Goal: Task Accomplishment & Management: Manage account settings

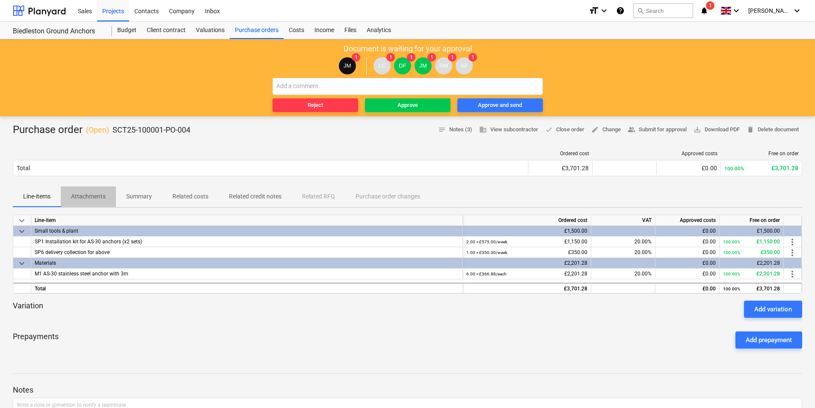
click at [83, 196] on p "Attachments" at bounding box center [88, 196] width 35 height 9
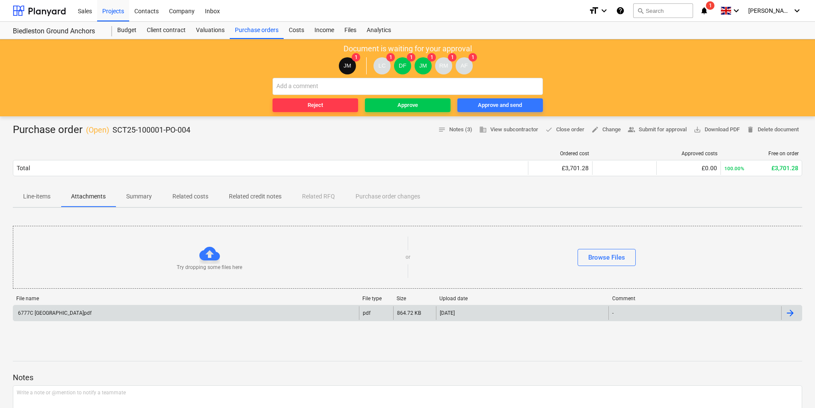
click at [86, 317] on div "6777C Beidleston Bridge.pdf" at bounding box center [186, 313] width 346 height 14
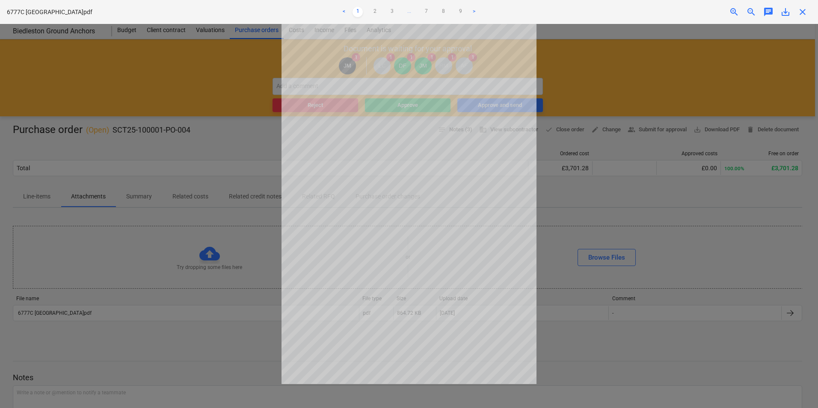
click at [202, 330] on div at bounding box center [409, 216] width 818 height 384
click at [95, 221] on div at bounding box center [409, 216] width 818 height 384
click at [119, 177] on div at bounding box center [409, 216] width 818 height 384
click at [556, 321] on div at bounding box center [409, 216] width 818 height 384
click at [578, 239] on div at bounding box center [409, 216] width 818 height 384
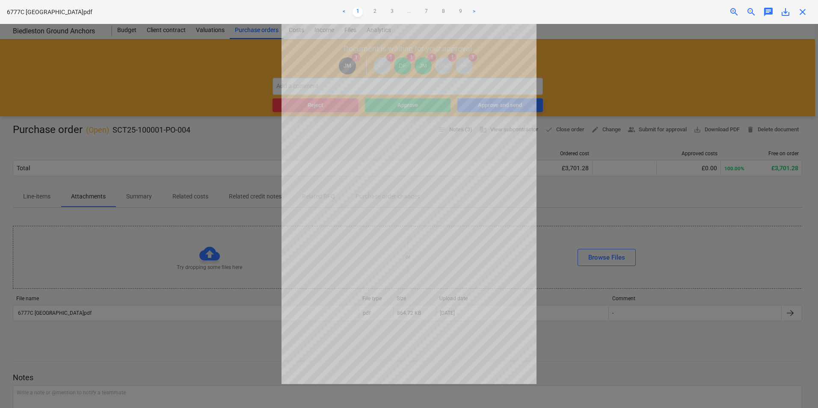
click at [600, 83] on div at bounding box center [409, 216] width 818 height 384
click at [804, 8] on span "close" at bounding box center [803, 12] width 10 height 10
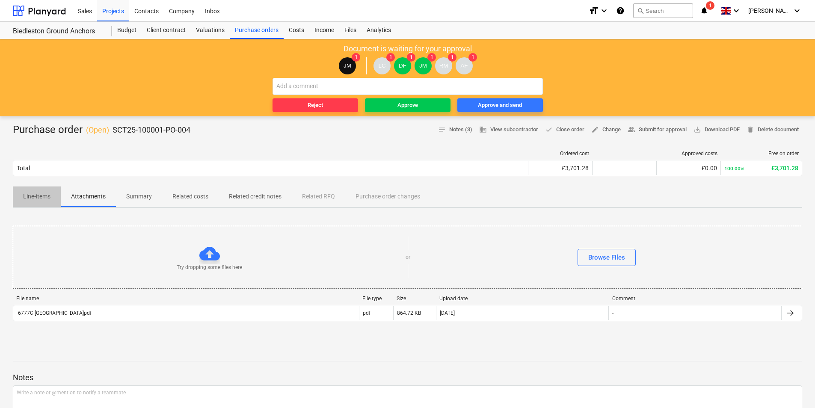
click at [39, 199] on p "Line-items" at bounding box center [36, 196] width 27 height 9
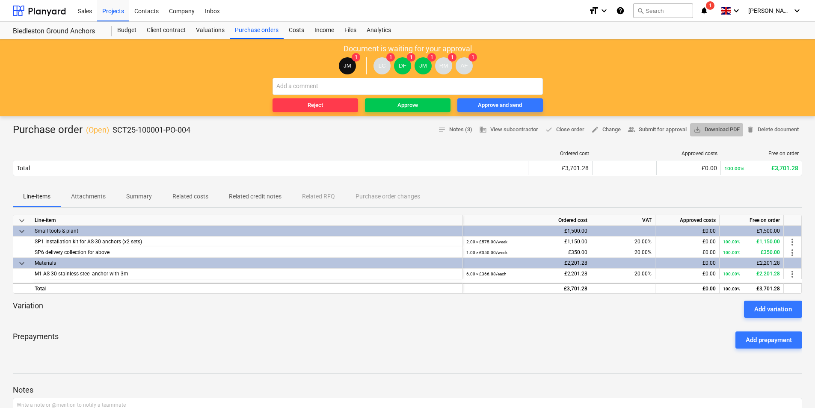
click at [721, 127] on span "save_alt Download PDF" at bounding box center [717, 130] width 46 height 10
click at [116, 10] on div "Projects" at bounding box center [113, 11] width 32 height 22
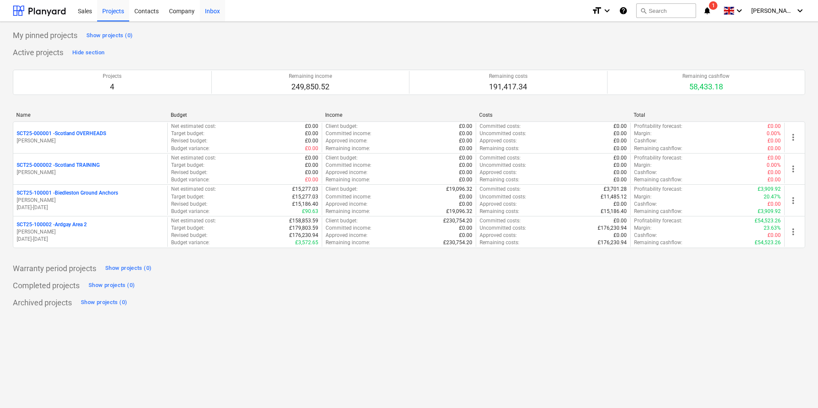
click at [218, 7] on div "Inbox" at bounding box center [212, 11] width 25 height 22
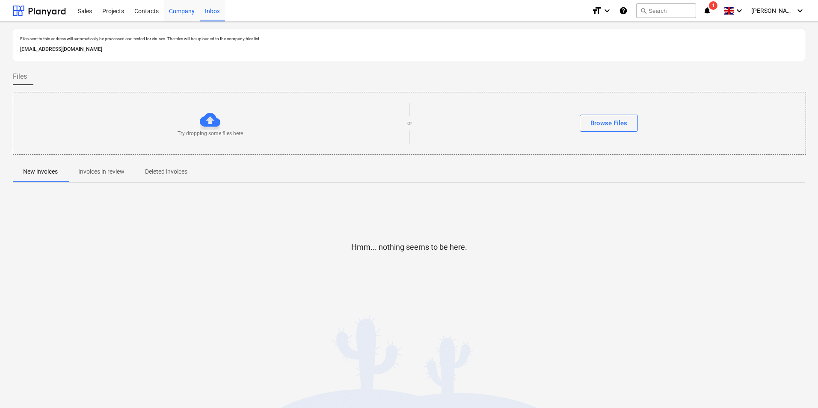
click at [184, 10] on div "Company" at bounding box center [182, 11] width 36 height 22
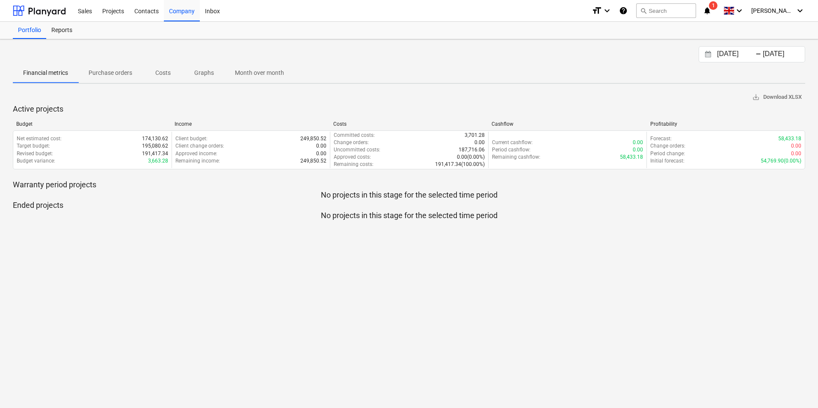
click at [117, 70] on p "Purchase orders" at bounding box center [111, 72] width 44 height 9
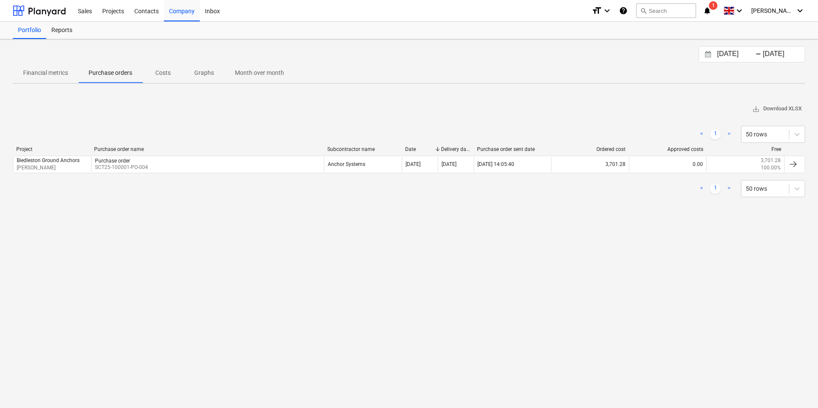
click at [400, 322] on div "27.07.2025 Press the down arrow key to interact with the calendar and select a …" at bounding box center [409, 223] width 818 height 369
click at [189, 9] on div "Company" at bounding box center [182, 11] width 36 height 22
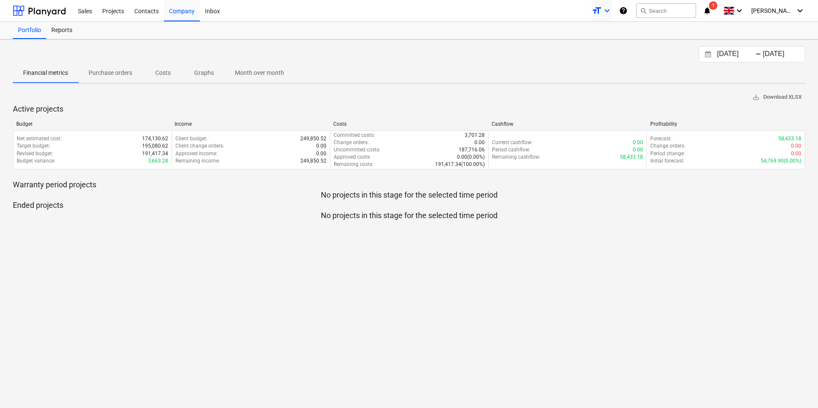
click at [609, 11] on icon "keyboard_arrow_down" at bounding box center [607, 11] width 10 height 10
click at [637, 92] on div at bounding box center [409, 204] width 818 height 408
click at [736, 13] on icon "keyboard_arrow_down" at bounding box center [740, 11] width 10 height 10
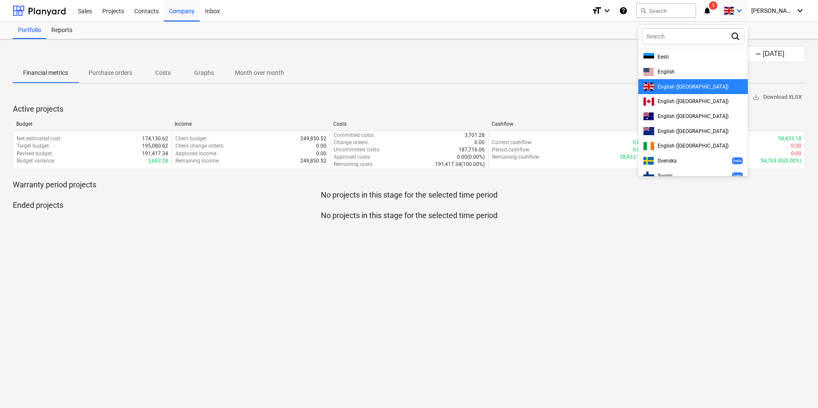
click at [736, 13] on div at bounding box center [409, 204] width 818 height 408
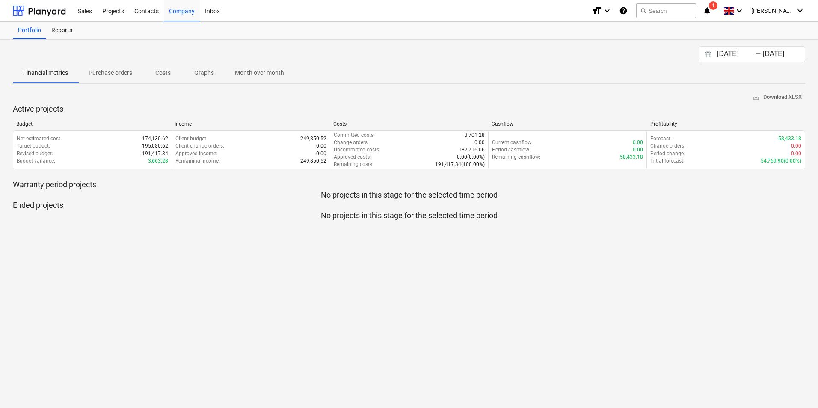
click at [710, 12] on icon "notifications" at bounding box center [707, 11] width 9 height 10
click at [792, 9] on span "[PERSON_NAME]" at bounding box center [773, 10] width 43 height 7
click at [781, 32] on div "Settings" at bounding box center [779, 34] width 51 height 14
click at [183, 11] on div "Company" at bounding box center [182, 11] width 36 height 22
click at [75, 29] on div "Reports" at bounding box center [61, 30] width 31 height 17
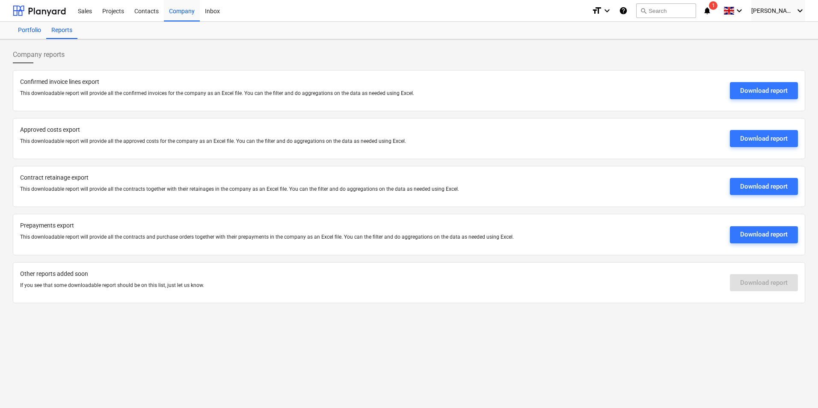
click at [28, 34] on div "Portfolio" at bounding box center [29, 30] width 33 height 17
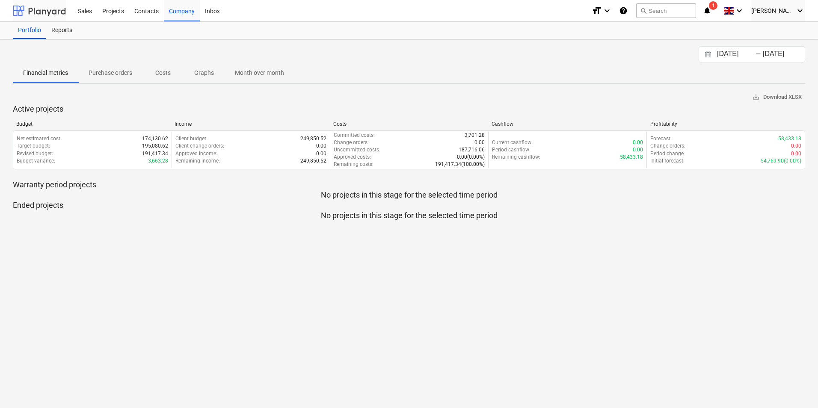
click at [52, 13] on div at bounding box center [39, 10] width 53 height 21
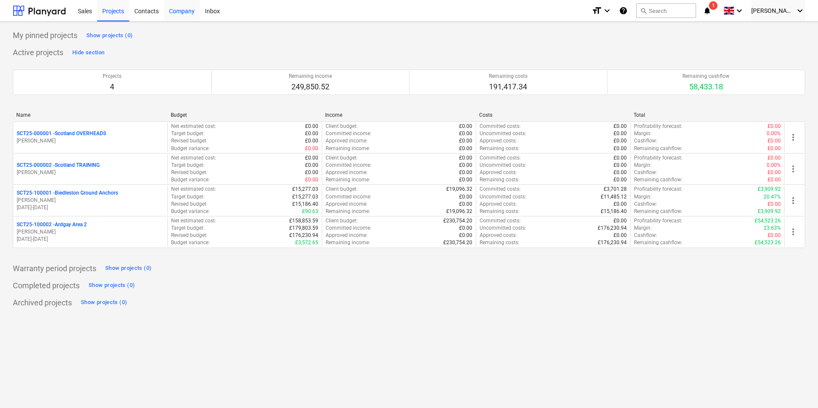
click at [173, 12] on div "Company" at bounding box center [182, 11] width 36 height 22
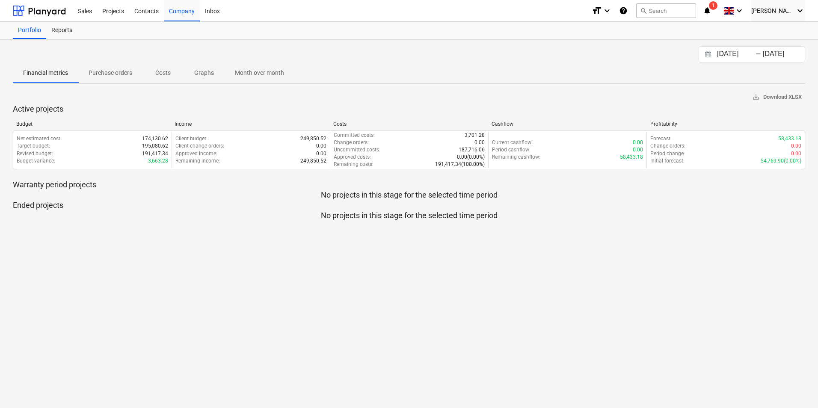
click at [123, 74] on p "Purchase orders" at bounding box center [111, 72] width 44 height 9
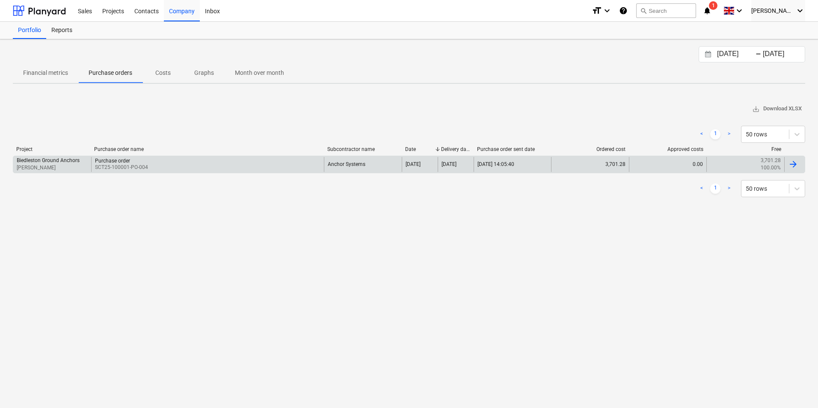
click at [119, 157] on div "Biedleston Ground Anchors D. Fenton Purchase order SCT25-100001-PO-004 Anchor S…" at bounding box center [409, 164] width 793 height 17
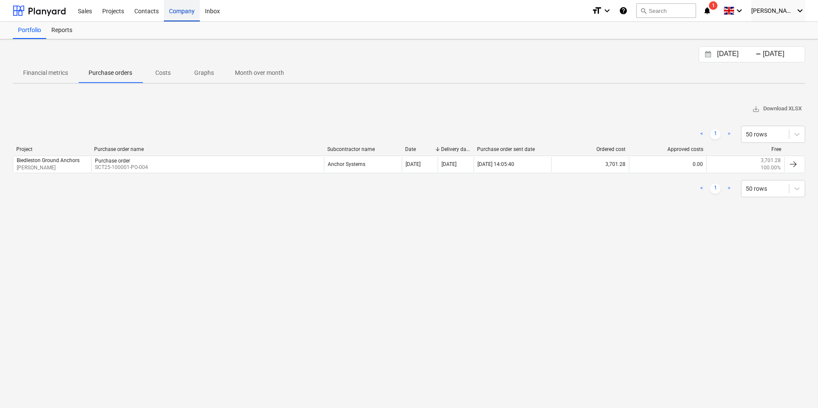
click at [189, 9] on div "Company" at bounding box center [182, 11] width 36 height 22
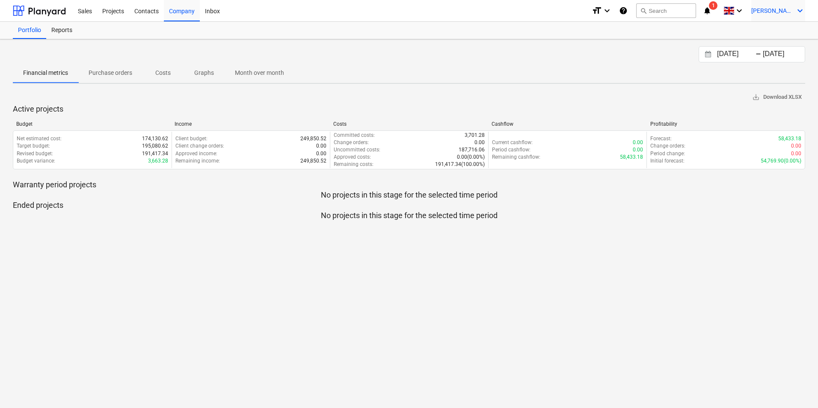
click at [799, 9] on icon "keyboard_arrow_down" at bounding box center [800, 11] width 10 height 10
click at [791, 31] on div "Settings" at bounding box center [779, 34] width 51 height 14
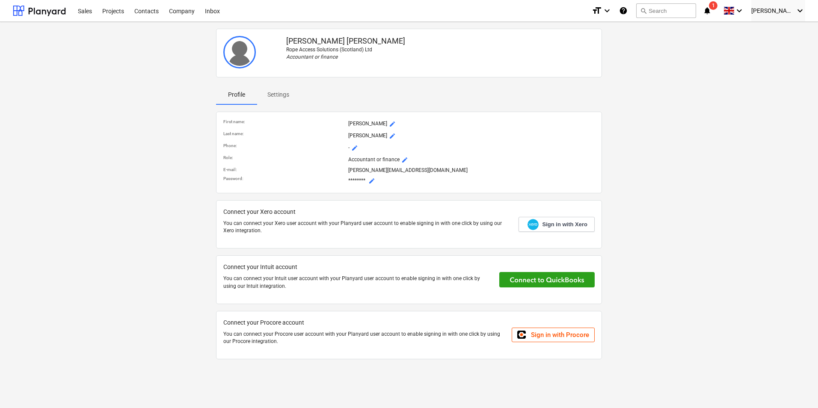
click at [276, 92] on p "Settings" at bounding box center [279, 94] width 22 height 9
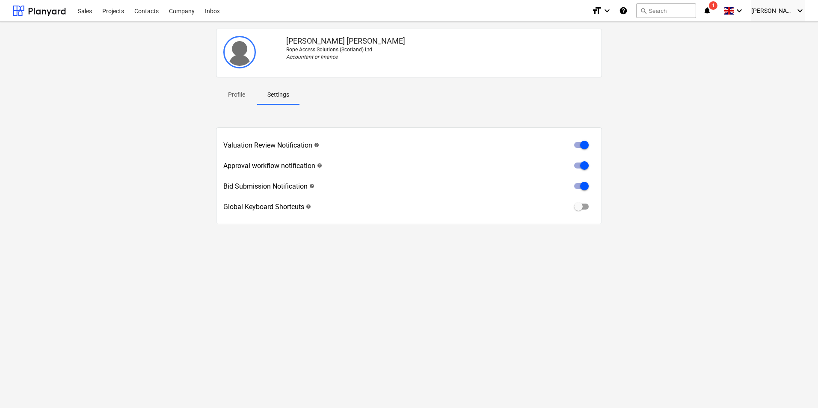
click at [371, 49] on p "Rope Access Solutions (Scotland) Ltd" at bounding box center [440, 49] width 309 height 7
click at [349, 43] on p "Ross MacDonald-Allan" at bounding box center [440, 41] width 309 height 10
click at [175, 11] on div "Company" at bounding box center [182, 11] width 36 height 22
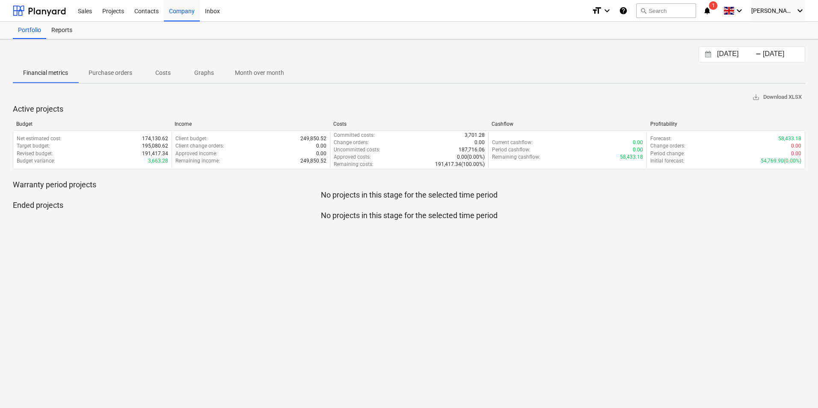
click at [748, 34] on div "Portfolio Reports" at bounding box center [409, 30] width 793 height 17
click at [627, 11] on icon "help" at bounding box center [623, 11] width 9 height 10
click at [182, 10] on div "Company" at bounding box center [182, 11] width 36 height 22
click at [795, 10] on div "R. MacDonald-Allan keyboard_arrow_down" at bounding box center [779, 10] width 54 height 21
click at [769, 51] on div "Log out" at bounding box center [779, 47] width 51 height 14
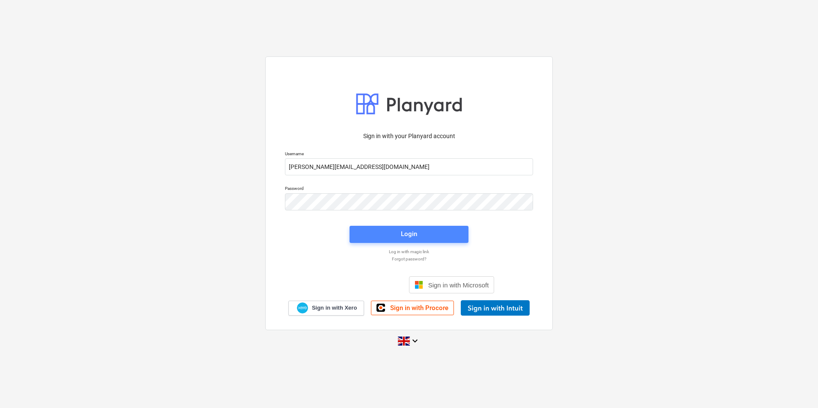
click at [425, 236] on span "Login" at bounding box center [409, 234] width 98 height 11
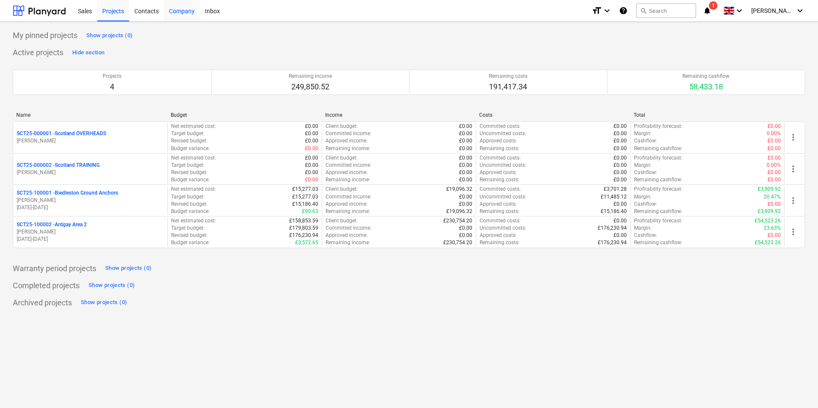
click at [183, 7] on div "Company" at bounding box center [182, 11] width 36 height 22
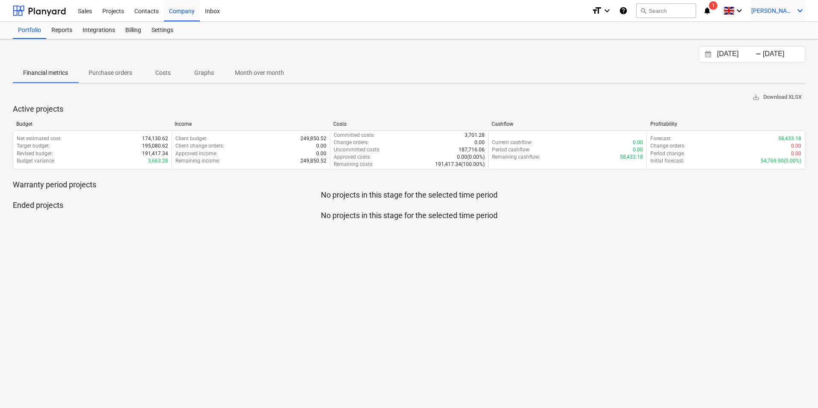
click at [789, 11] on span "[PERSON_NAME]" at bounding box center [773, 10] width 43 height 7
click at [776, 49] on div "Log out" at bounding box center [779, 47] width 51 height 14
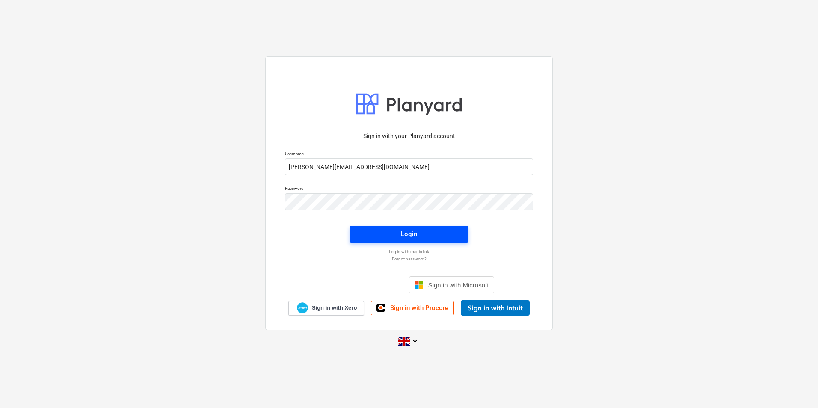
click at [393, 232] on span "Login" at bounding box center [409, 234] width 98 height 11
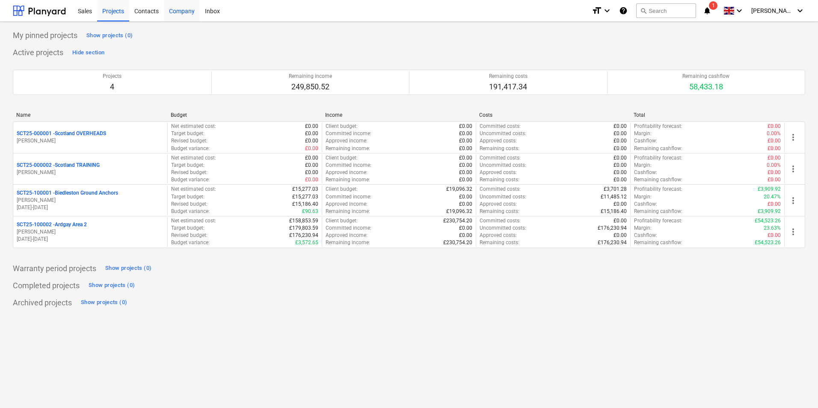
click at [182, 6] on div "Company" at bounding box center [182, 11] width 36 height 22
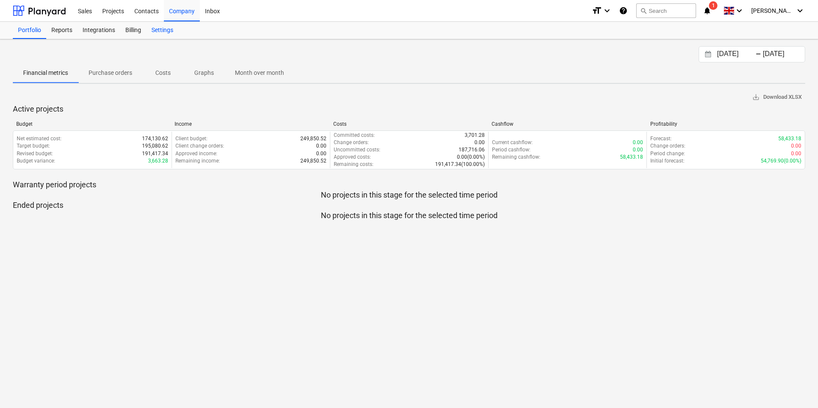
click at [161, 33] on div "Settings" at bounding box center [162, 30] width 32 height 17
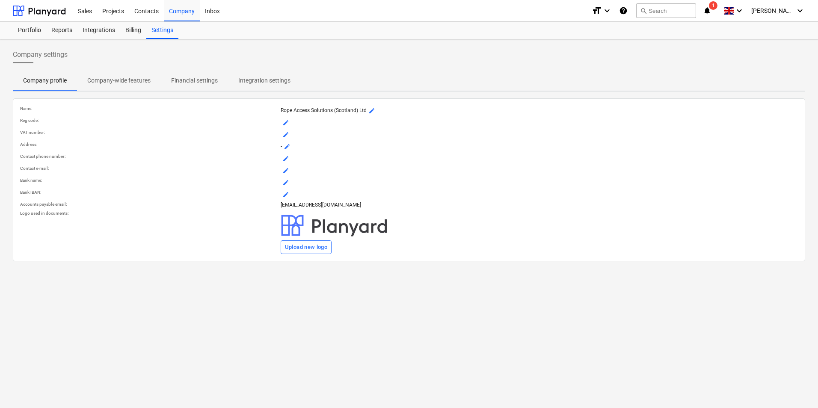
click at [289, 146] on span "mode_edit" at bounding box center [287, 146] width 7 height 7
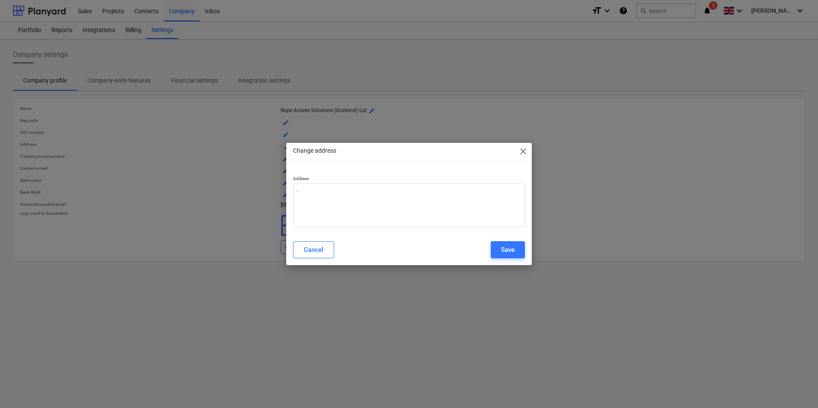
type textarea "x"
click at [355, 205] on textarea "-" at bounding box center [409, 206] width 232 height 44
type textarea "x"
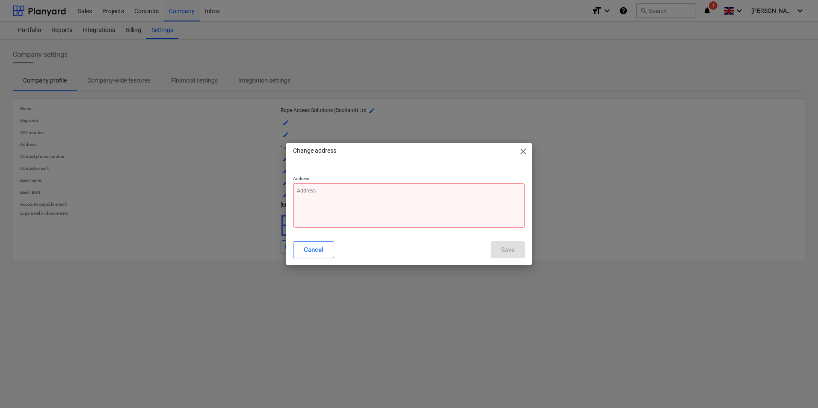
type textarea "2"
type textarea "x"
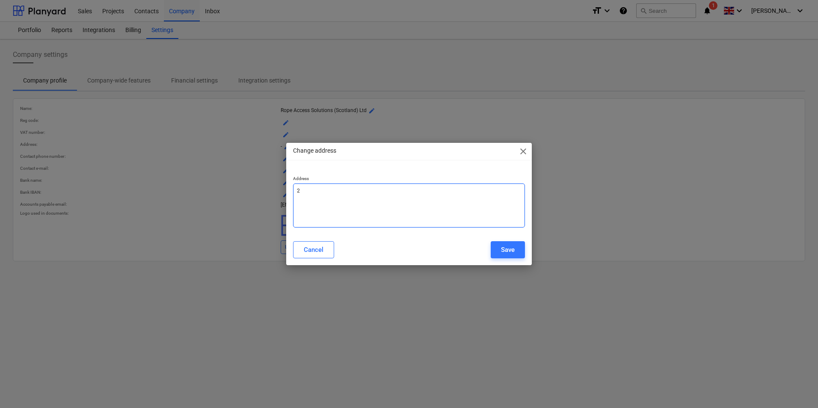
type textarea "2n"
type textarea "x"
type textarea "2nd"
type textarea "x"
type textarea "2nd"
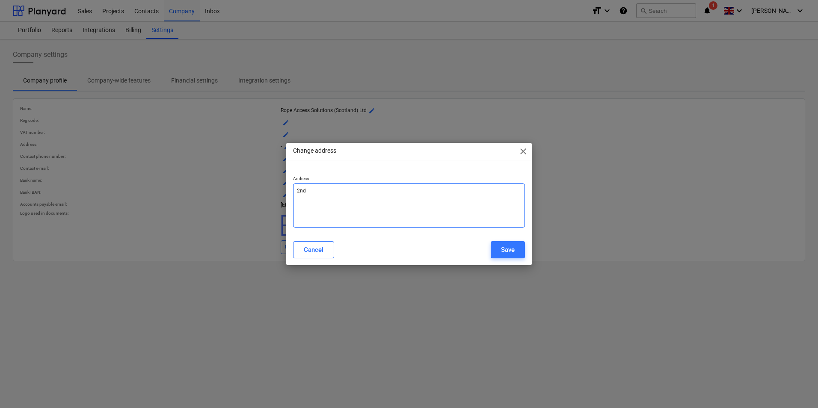
type textarea "x"
type textarea "2nd F"
type textarea "x"
type textarea "2nd Fl"
type textarea "x"
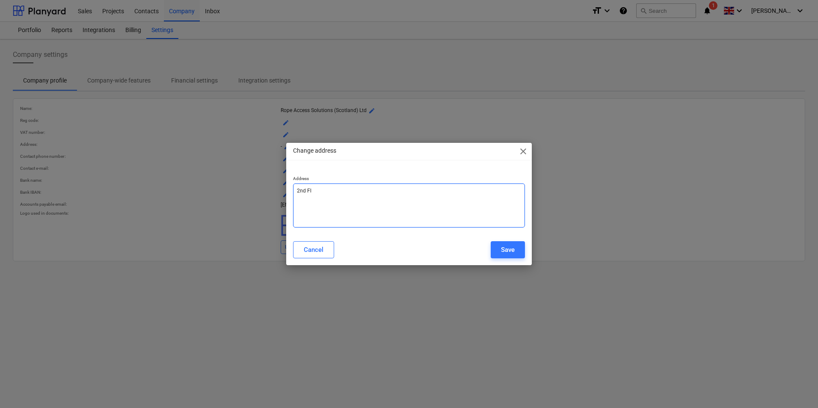
type textarea "2nd Flo"
type textarea "x"
type textarea "2nd Floo"
type textarea "x"
type textarea "2nd Floor"
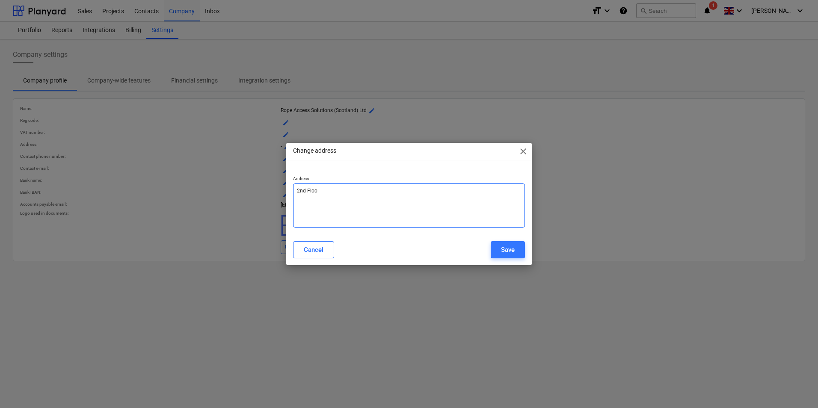
type textarea "x"
type textarea "2nd Floor"
type textarea "x"
type textarea "2nd Floor 2"
type textarea "x"
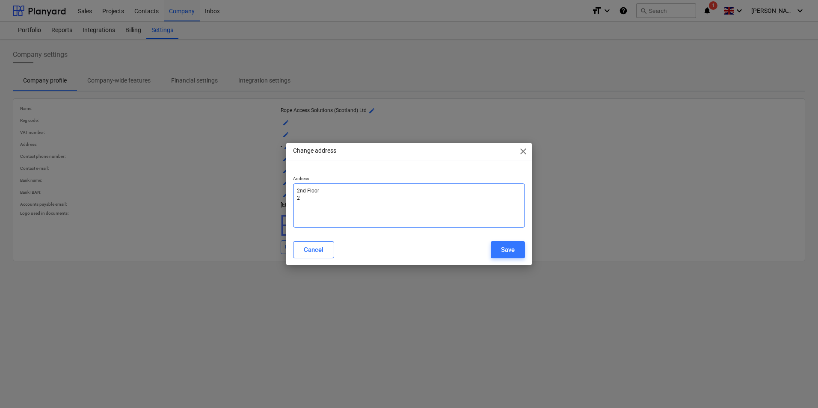
type textarea "2nd Floor 22"
type textarea "x"
type textarea "2nd Floor 22-"
type textarea "x"
type textarea "2nd Floor 22-2"
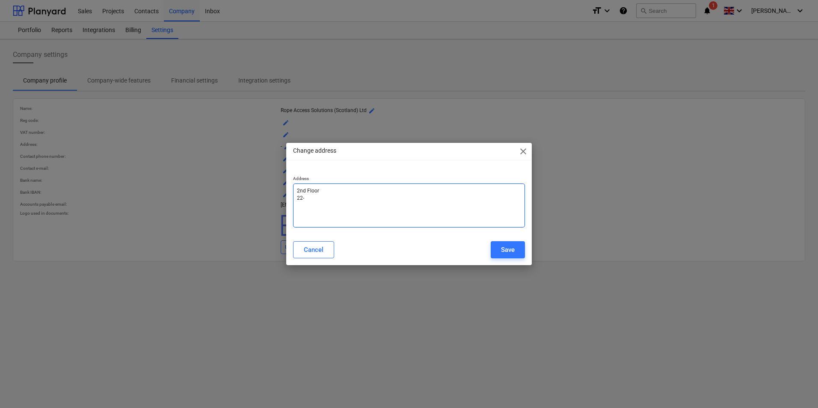
type textarea "x"
type textarea "2nd Floor 22-24"
type textarea "x"
type textarea "2nd Floor 22-24"
type textarea "x"
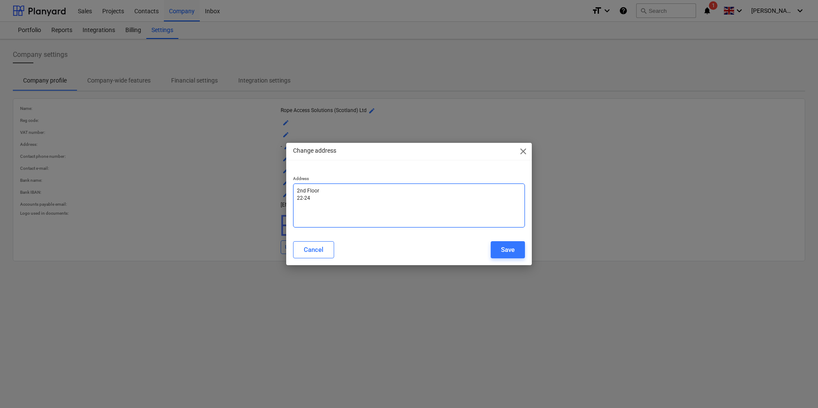
type textarea "2nd Floor 22-24 B"
type textarea "x"
type textarea "2nd Floor 22-24 Bl"
type textarea "x"
type textarea "2nd Floor 22-24 [PERSON_NAME]"
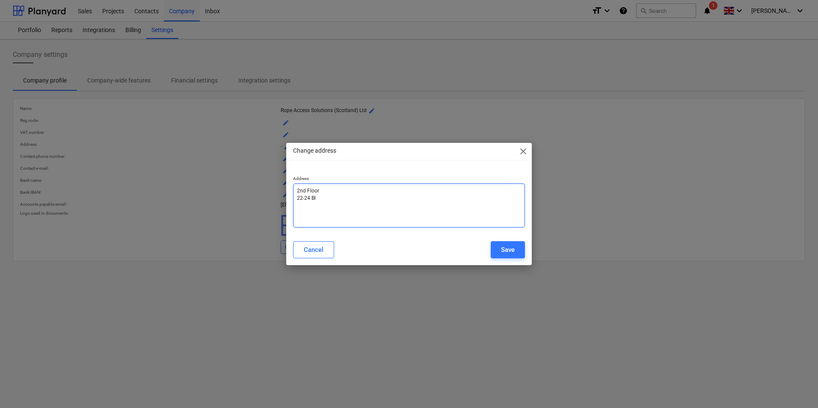
type textarea "x"
type textarea "2nd Floor 22-24 Blyt"
type textarea "x"
type textarea "2nd Floor 22-24 Blyth"
type textarea "x"
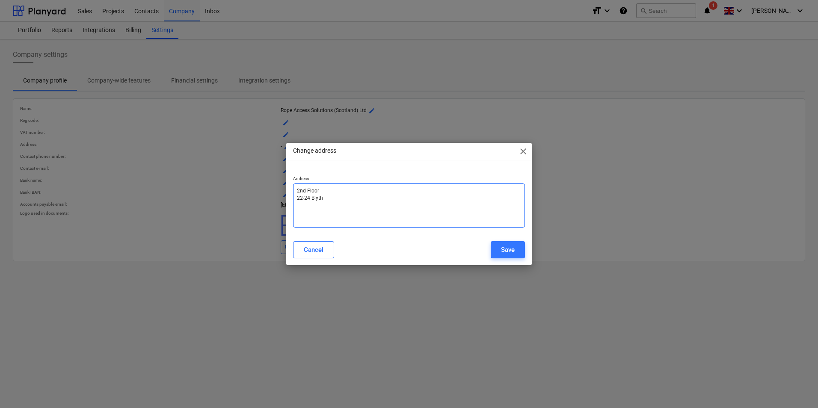
type textarea "2nd Floor 22-24 Blyths"
type textarea "x"
type textarea "2nd Floor 22-24 Blythsw"
type textarea "x"
type textarea "2nd Floor 22-24 Blythswo"
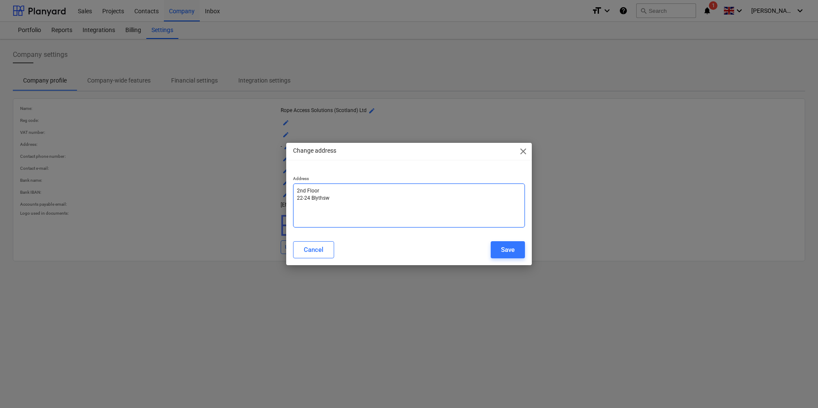
type textarea "x"
type textarea "2nd Floor 22-24 Blythswoo"
type textarea "x"
type textarea "2nd Floor 22-24 Blythswood"
type textarea "x"
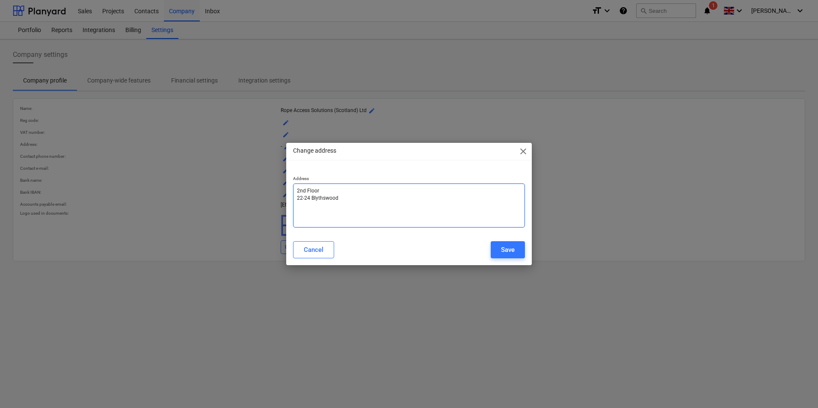
type textarea "2nd Floor 22-24 Blythswood"
type textarea "x"
type textarea "2nd Floor 22-24 Blythswood S"
type textarea "x"
type textarea "2nd Floor 22-24 Blythswood Sq"
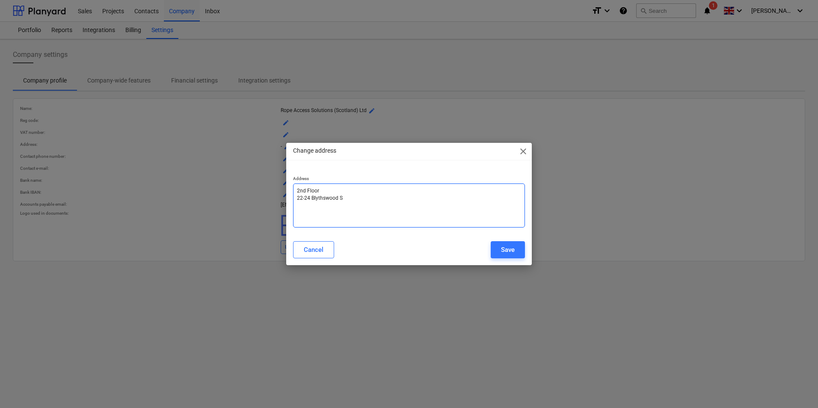
type textarea "x"
type textarea "2nd Floor 22-24 Blythswood Squ"
type textarea "x"
type textarea "2nd Floor 22-24 Blythswood Squa"
type textarea "x"
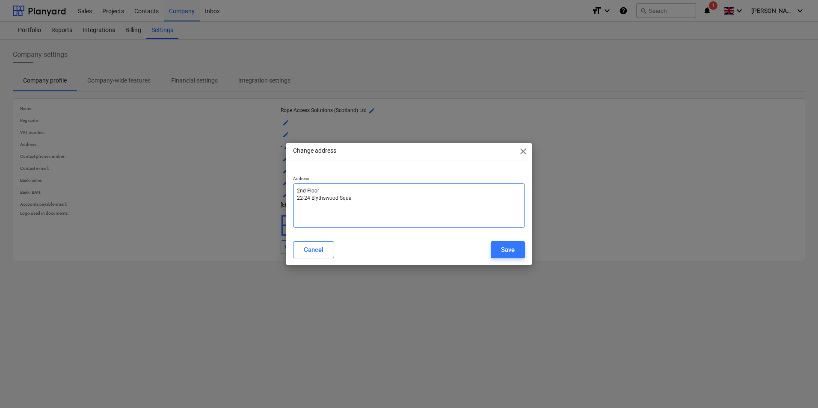
type textarea "2nd Floor 22-24 Blythswood Squar"
type textarea "x"
type textarea "2nd Floor [STREET_ADDRESS]"
type textarea "x"
type textarea "2nd Floor [STREET_ADDRESS]"
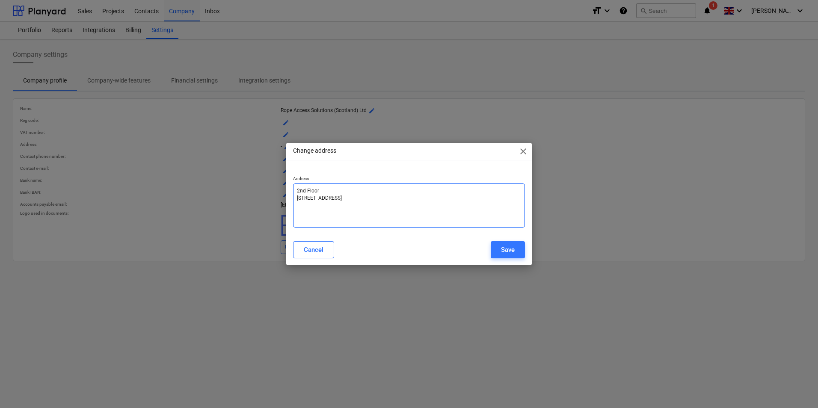
type textarea "x"
type textarea "2nd Floor [STREET_ADDRESS]"
type textarea "x"
type textarea "2nd Floor [STREET_ADDRESS];"
type textarea "x"
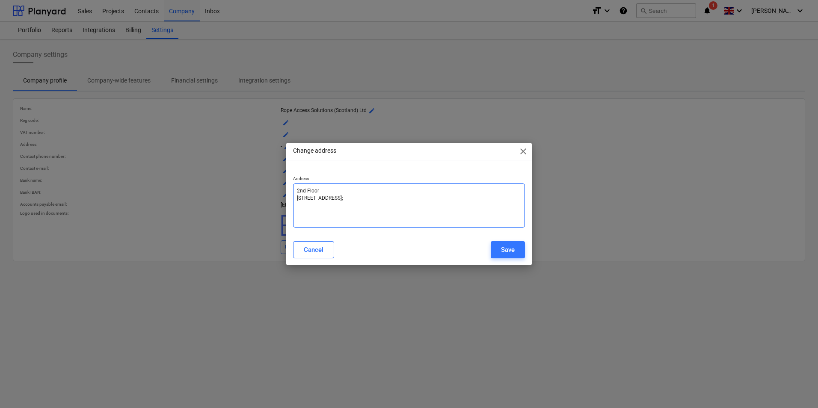
type textarea "2nd Floor [STREET_ADDRESS];a"
type textarea "x"
type textarea "2nd Floor [STREET_ADDRESS];as"
type textarea "x"
type textarea "2nd Floor [STREET_ADDRESS];asg"
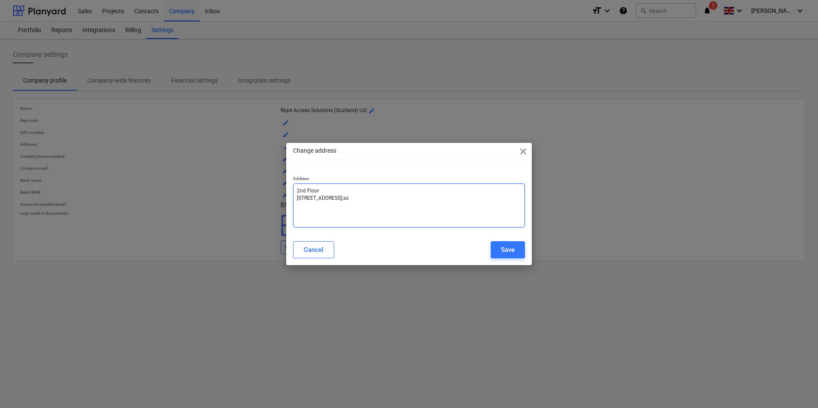
type textarea "x"
type textarea "2nd Floor [STREET_ADDRESS];asgo"
type textarea "x"
type textarea "2nd Floor [STREET_ADDRESS];asgow"
type textarea "x"
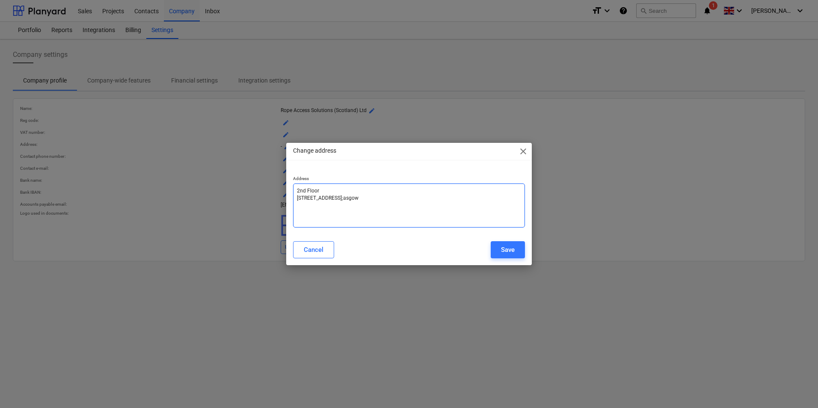
type textarea "2nd Floor [STREET_ADDRESS];asgow"
type textarea "x"
type textarea "2nd Floor [STREET_ADDRESS];asgow G"
type textarea "x"
type textarea "2nd Floor [STREET_ADDRESS];asgow G2"
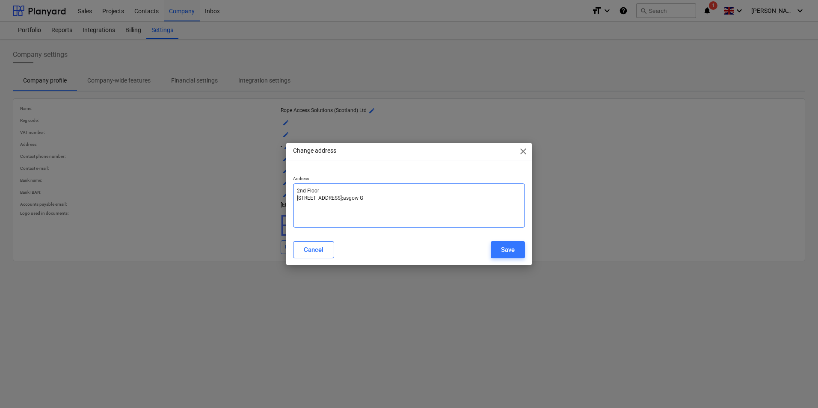
type textarea "x"
type textarea "2nd Floor [STREET_ADDRESS];asgow G2"
type textarea "x"
type textarea "2nd Floor [STREET_ADDRESS]"
type textarea "x"
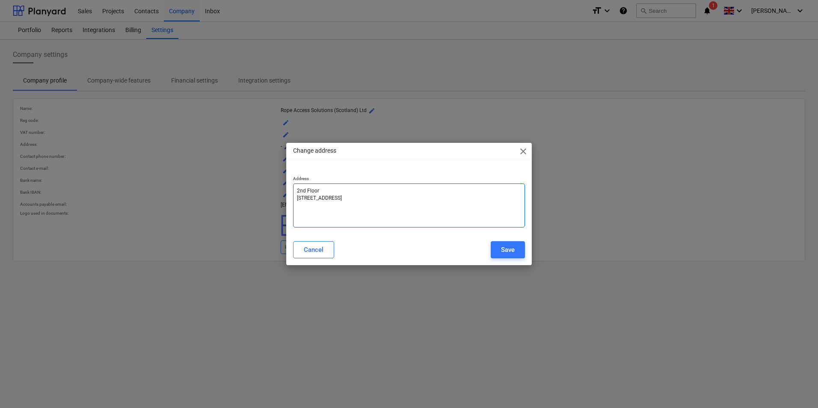
type textarea "[STREET_ADDRESS]"
type textarea "x"
type textarea "[STREET_ADDRESS]"
type textarea "x"
type textarea "[STREET_ADDRESS]"
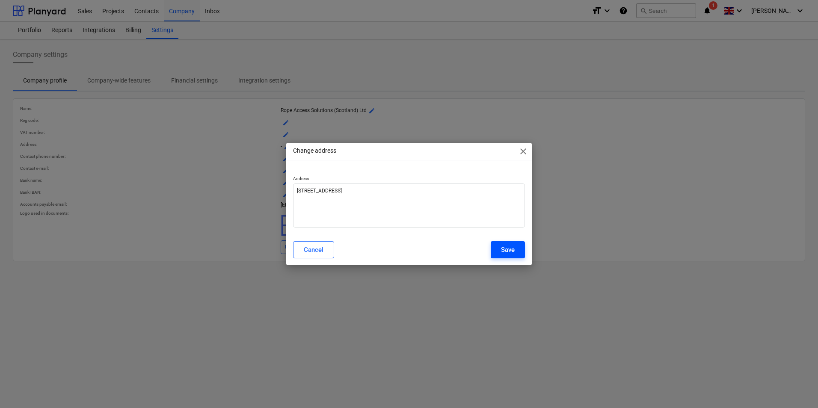
click at [500, 248] on button "Save" at bounding box center [508, 249] width 34 height 17
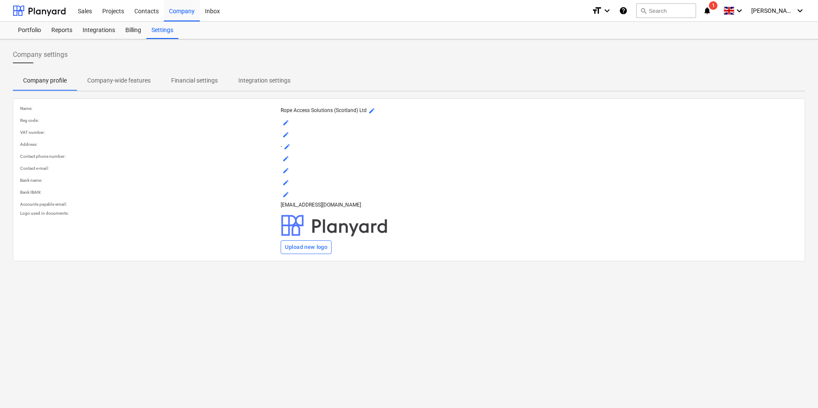
type textarea "x"
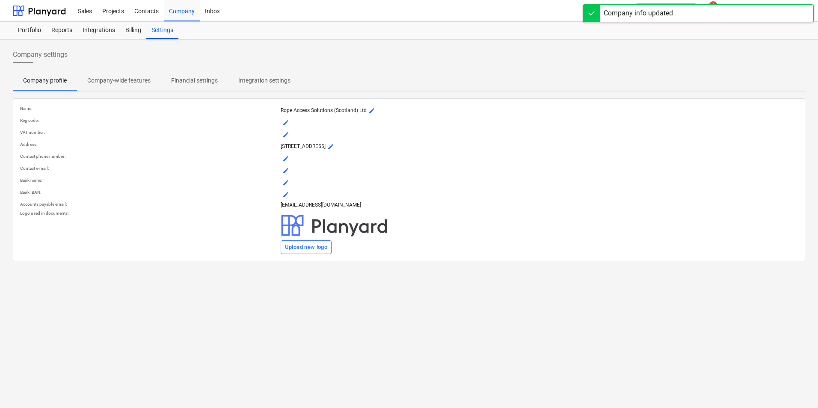
click at [287, 134] on span "mode_edit" at bounding box center [286, 134] width 7 height 7
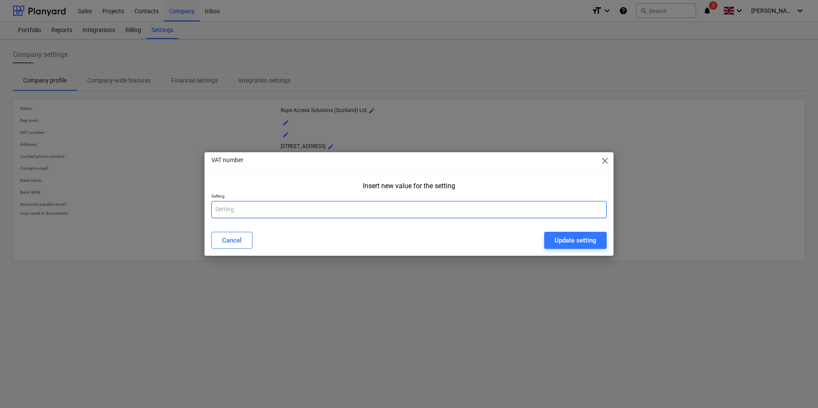
click at [327, 211] on input "text" at bounding box center [409, 209] width 396 height 17
paste input "299028463"
type input "299028463"
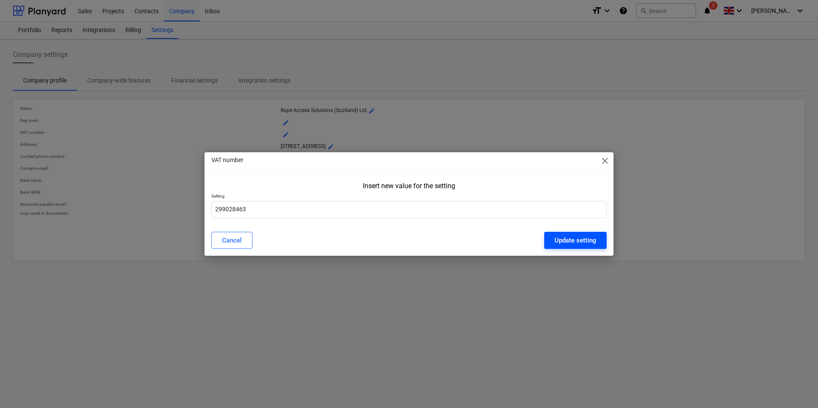
click at [577, 244] on div "Update setting" at bounding box center [576, 240] width 42 height 11
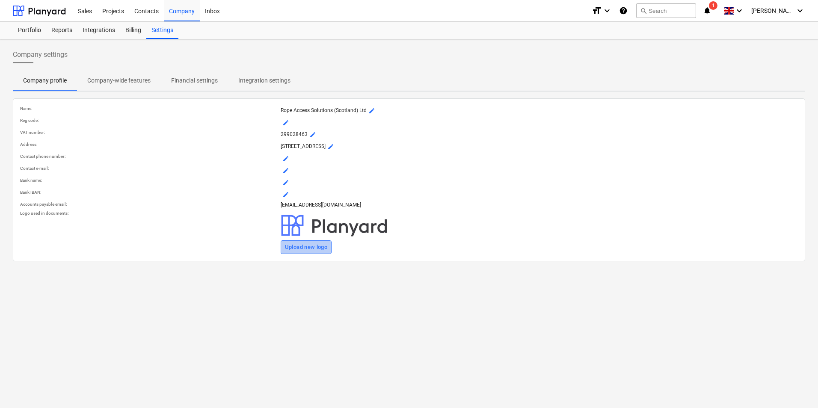
click at [315, 253] on div "Upload new logo" at bounding box center [306, 248] width 43 height 10
